Goal: Transaction & Acquisition: Purchase product/service

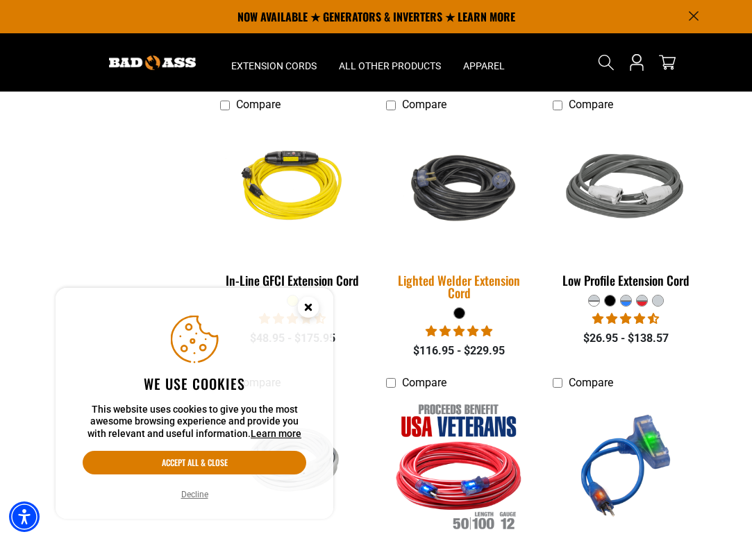
scroll to position [1400, 0]
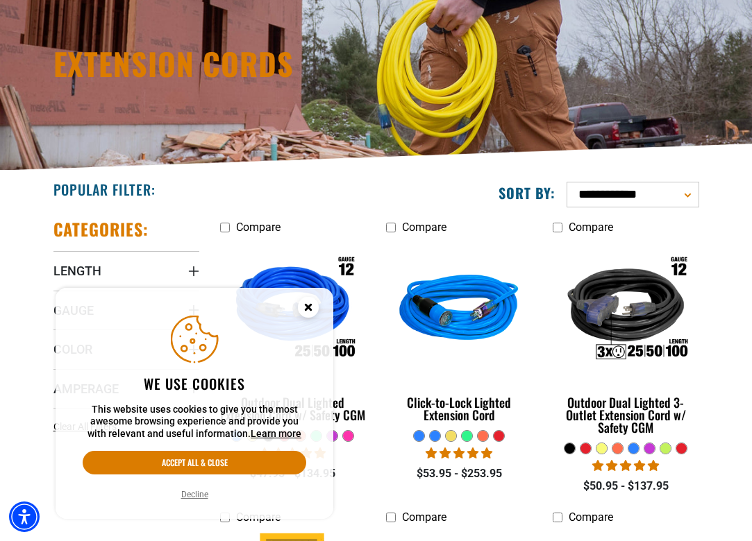
scroll to position [185, 0]
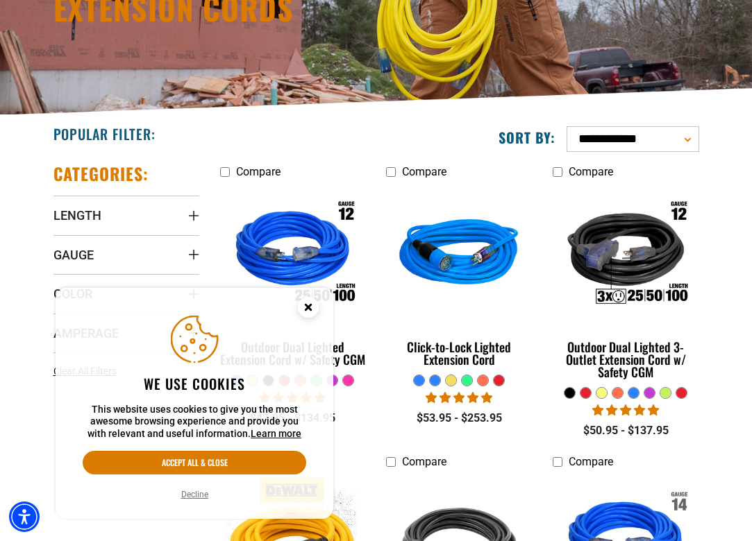
click at [303, 310] on circle "Close this option" at bounding box center [308, 307] width 21 height 21
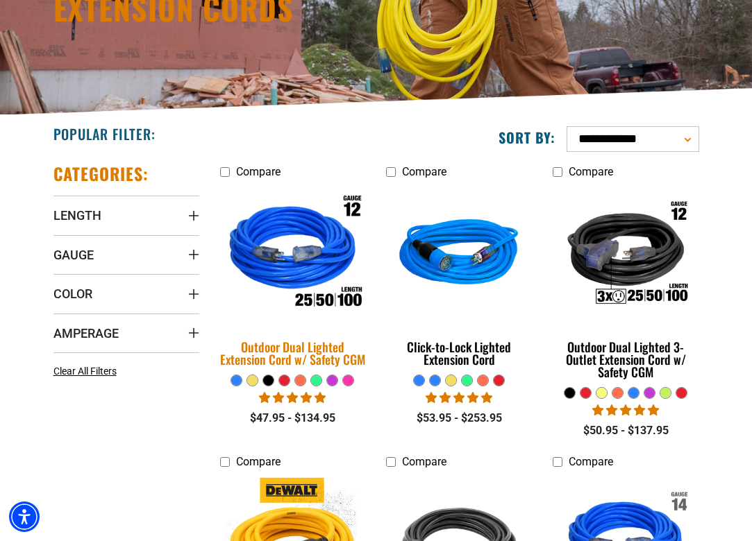
scroll to position [189, 0]
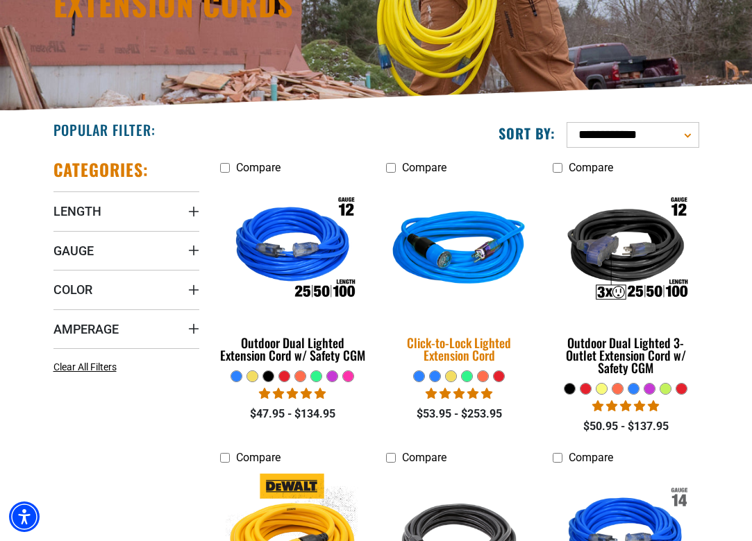
click at [466, 257] on img at bounding box center [458, 251] width 167 height 150
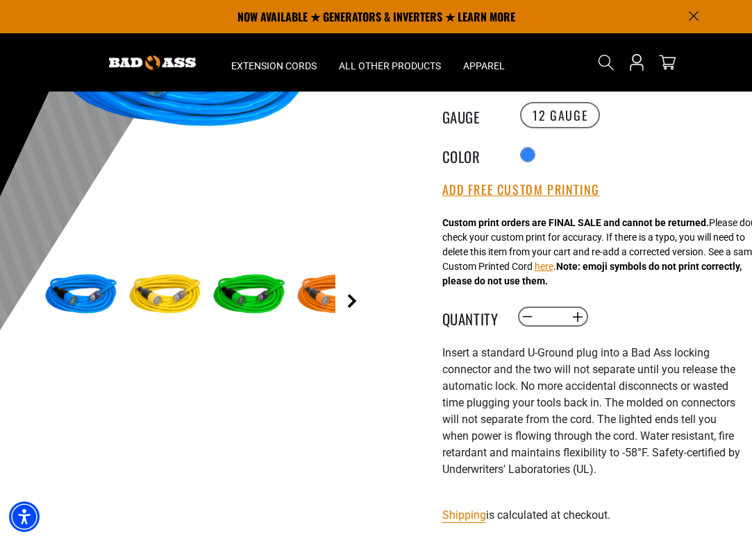
scroll to position [241, 0]
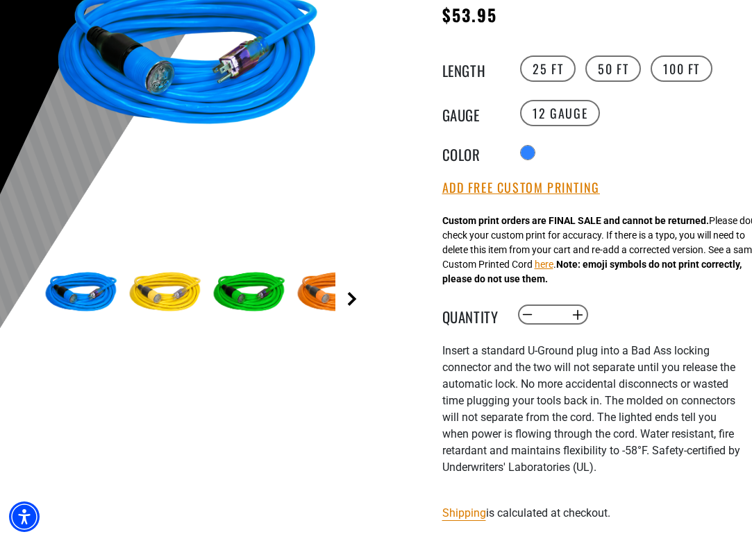
click at [348, 297] on link "Next" at bounding box center [352, 299] width 14 height 14
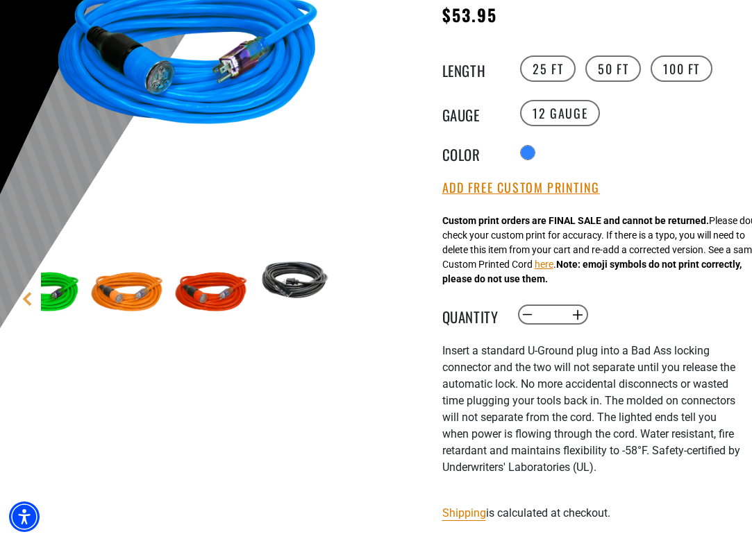
click at [348, 297] on main-product-gallery "1 of 6 Previous Next" at bounding box center [187, 157] width 355 height 497
click at [273, 279] on img at bounding box center [295, 279] width 81 height 53
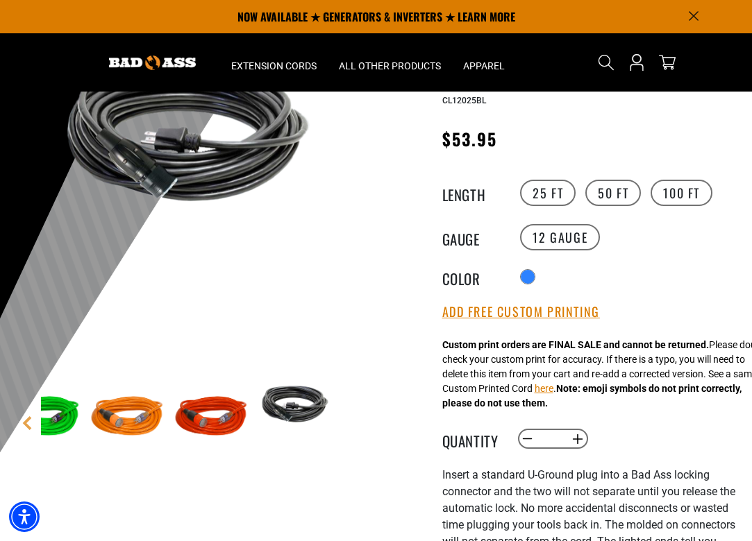
scroll to position [92, 0]
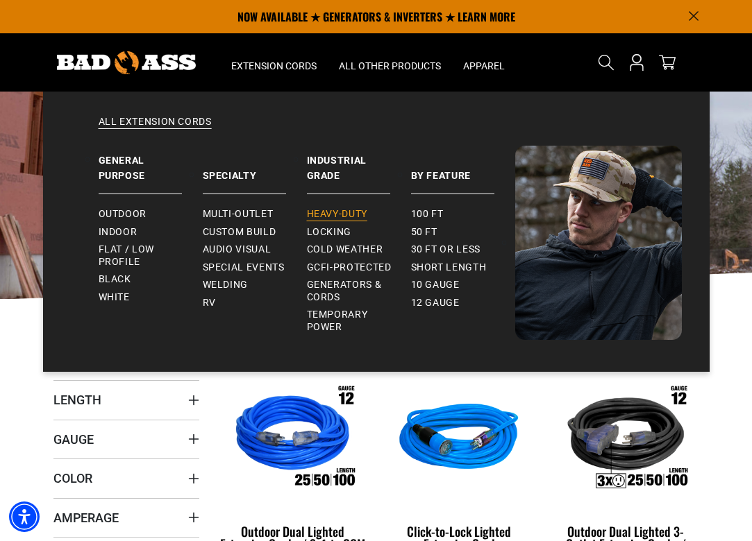
click at [342, 217] on span "Heavy-Duty" at bounding box center [337, 214] width 60 height 12
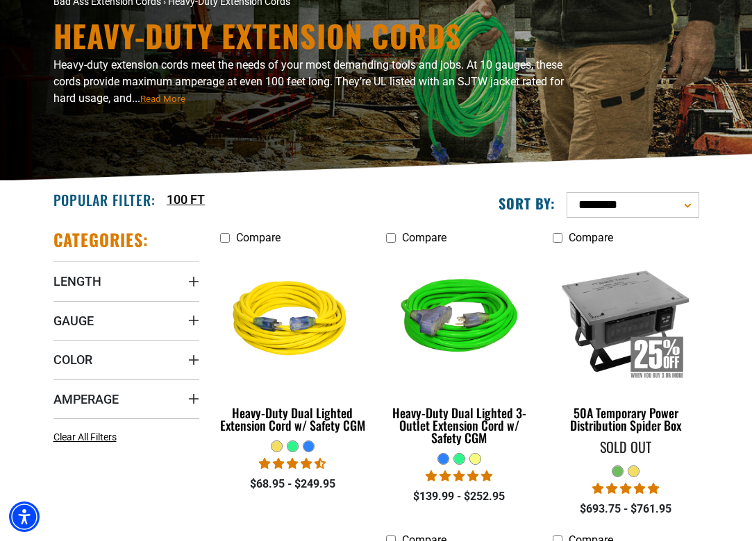
scroll to position [130, 0]
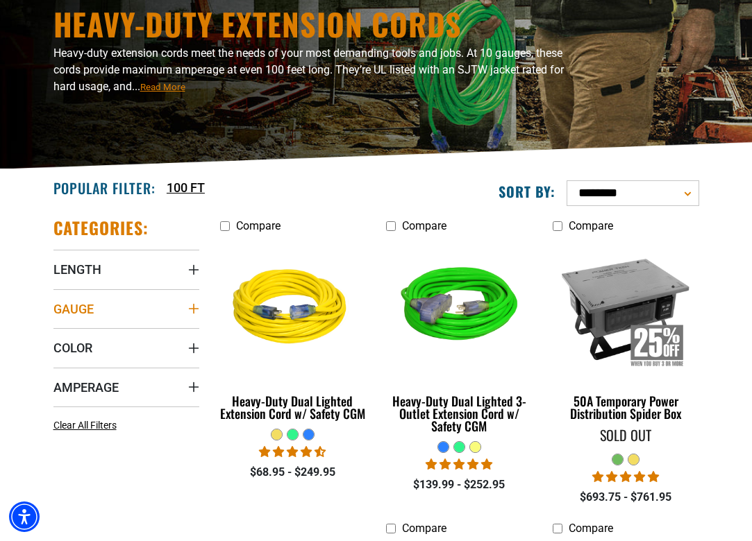
click at [72, 311] on span "Gauge" at bounding box center [73, 309] width 40 height 16
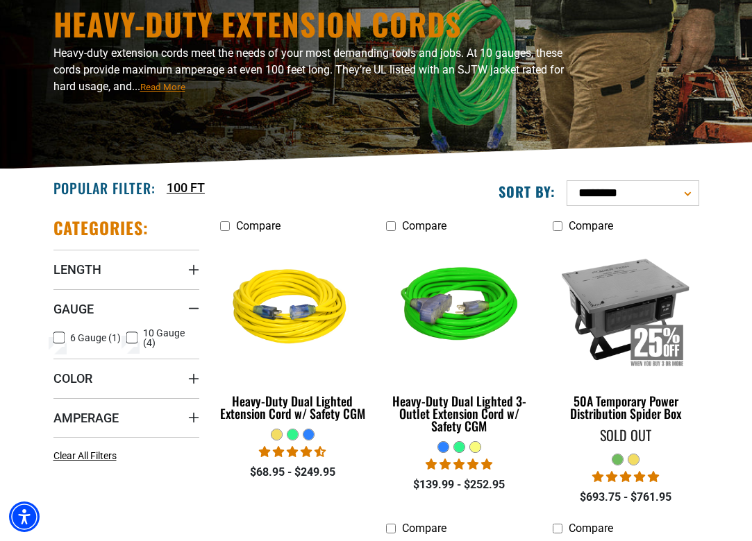
click at [136, 340] on icon at bounding box center [131, 338] width 11 height 18
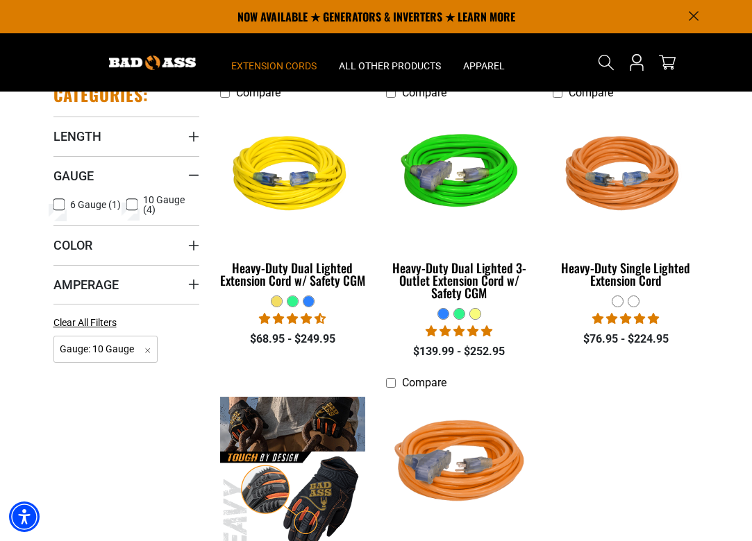
scroll to position [219, 0]
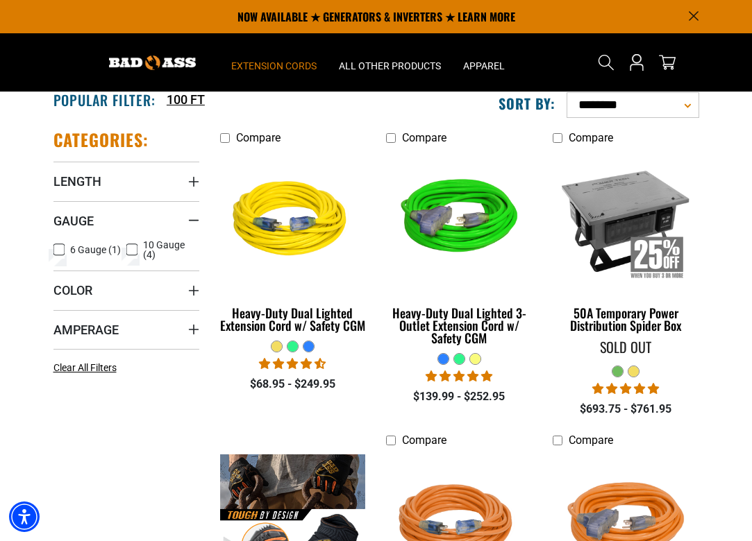
scroll to position [130, 0]
